Goal: Navigation & Orientation: Understand site structure

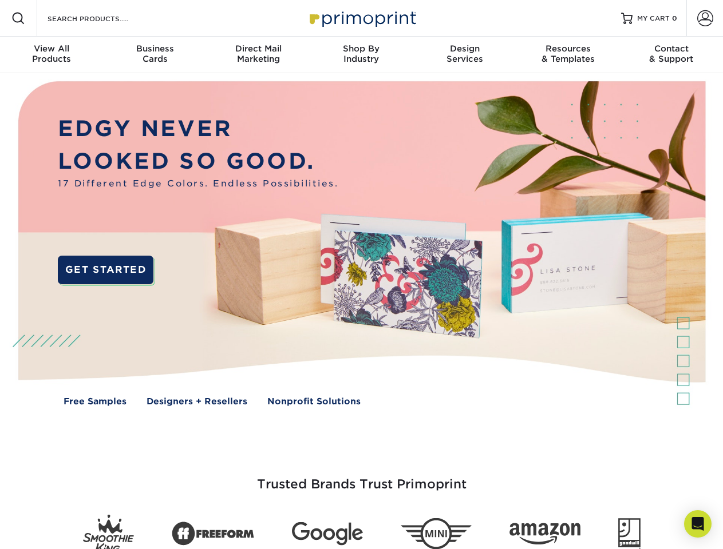
click at [361, 275] on img at bounding box center [360, 252] width 715 height 358
click at [18, 18] on span at bounding box center [18, 18] width 14 height 14
click at [704, 18] on span at bounding box center [705, 18] width 16 height 16
click at [51, 55] on div "View All Products" at bounding box center [51, 53] width 103 height 21
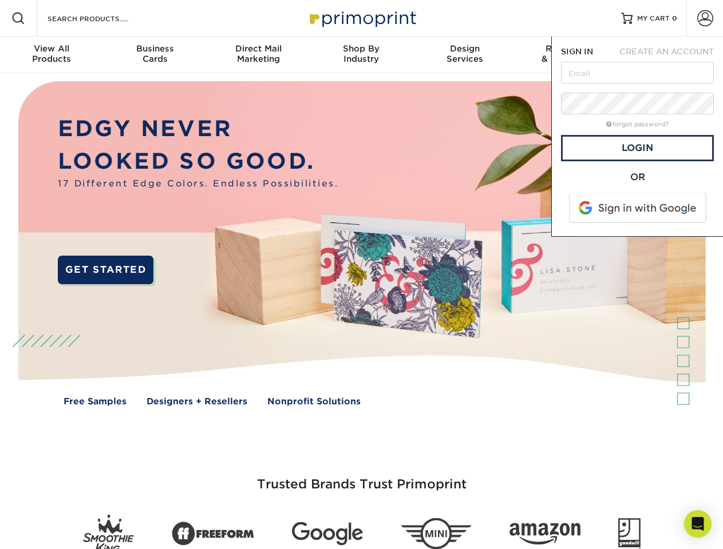
click at [154, 55] on div "Business Cards" at bounding box center [154, 53] width 103 height 21
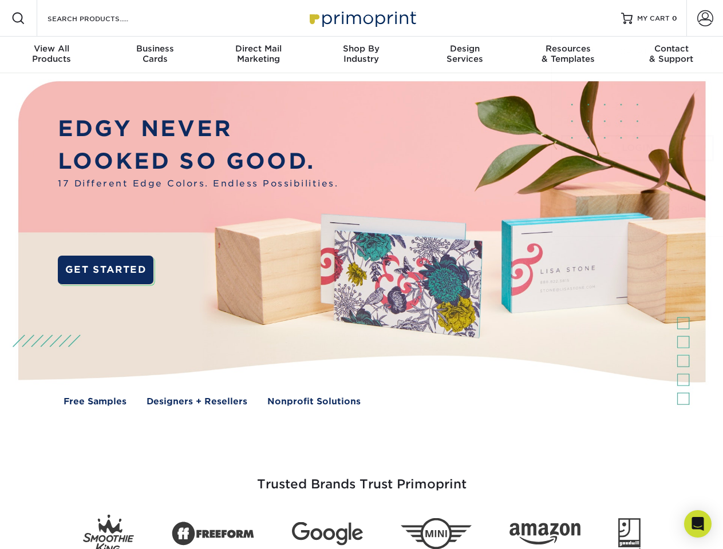
click at [258, 55] on div "Direct Mail Marketing" at bounding box center [258, 53] width 103 height 21
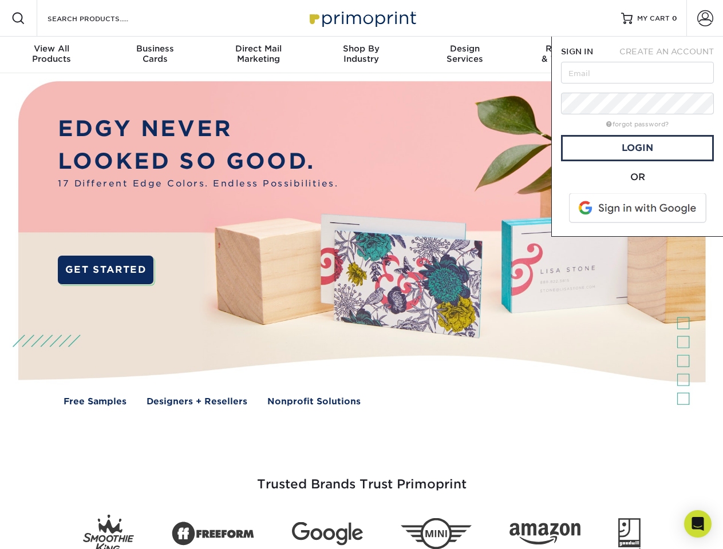
click at [361, 55] on div "Shop By Industry" at bounding box center [360, 53] width 103 height 21
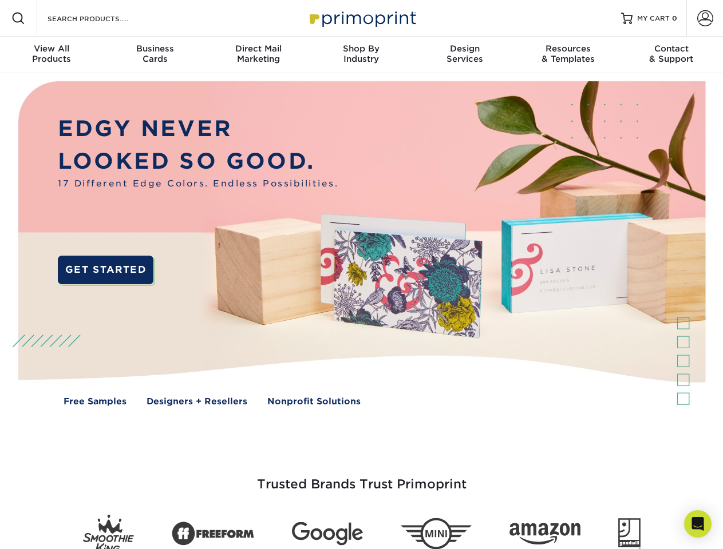
click at [465, 55] on div "Design Services" at bounding box center [464, 53] width 103 height 21
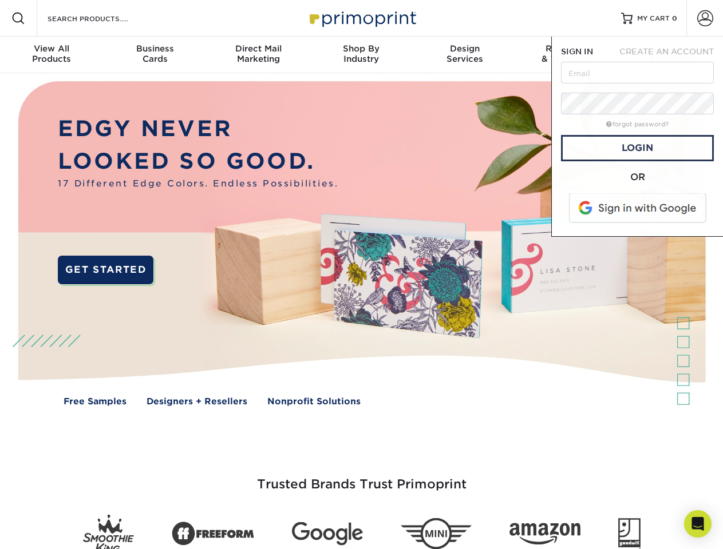
click at [567, 55] on span "SIGN IN" at bounding box center [577, 51] width 32 height 9
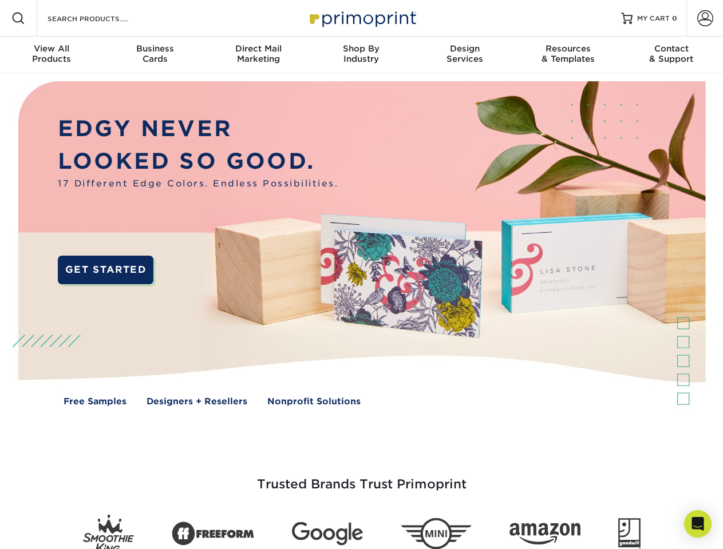
click at [671, 55] on div "Contact & Support" at bounding box center [671, 53] width 103 height 21
